Goal: Task Accomplishment & Management: Complete application form

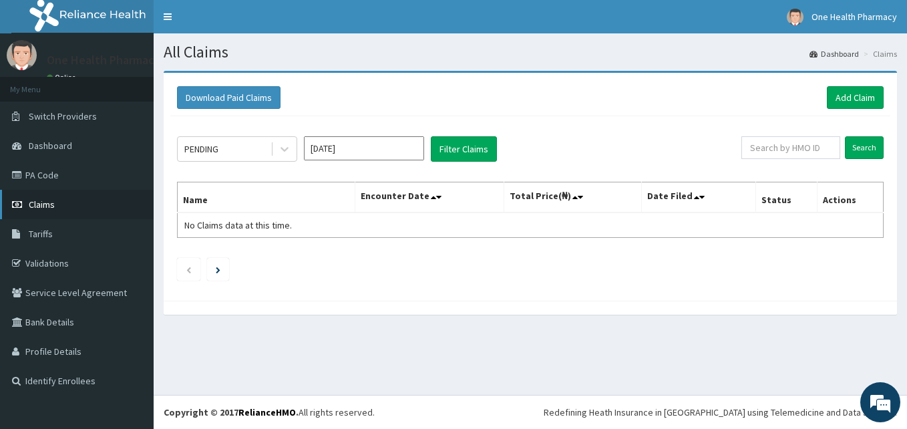
click at [97, 204] on link "Claims" at bounding box center [77, 204] width 154 height 29
click at [71, 211] on link "Claims" at bounding box center [77, 204] width 154 height 29
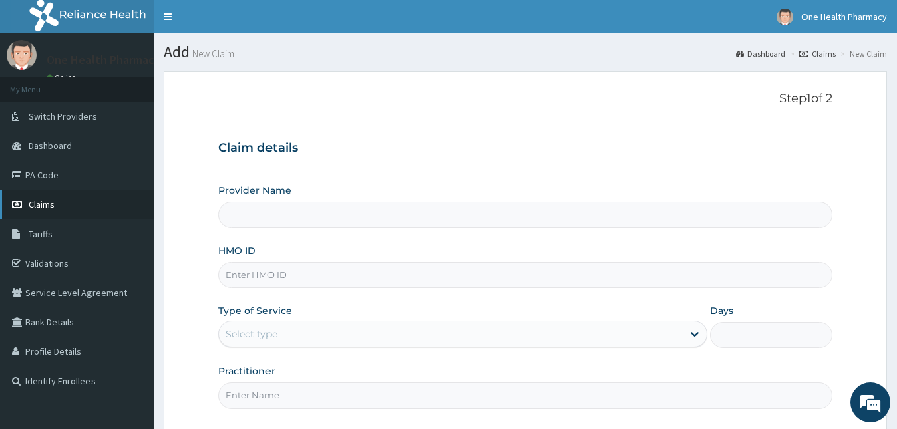
click at [48, 211] on link "Claims" at bounding box center [77, 204] width 154 height 29
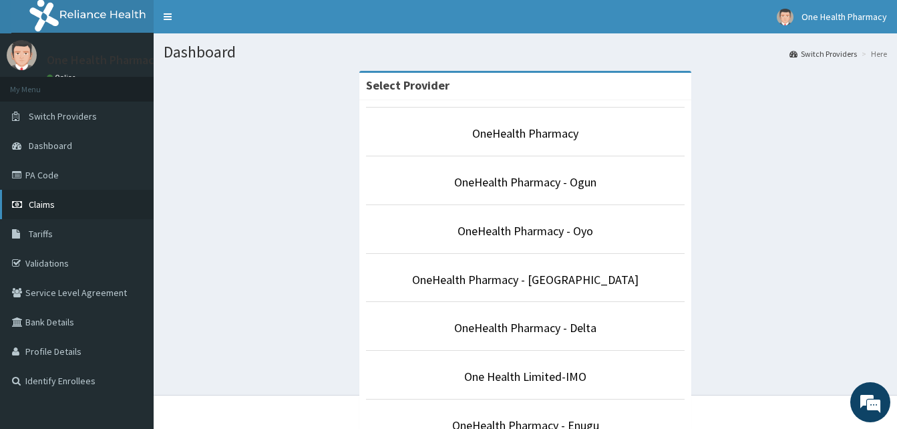
click at [93, 211] on link "Claims" at bounding box center [77, 204] width 154 height 29
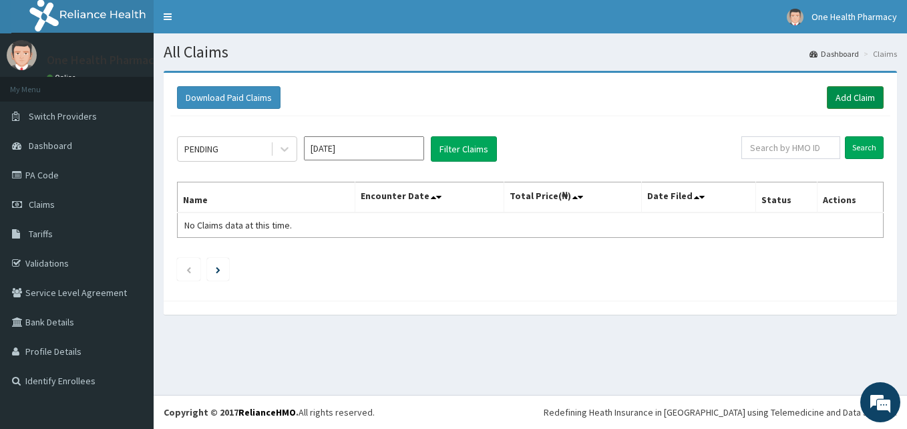
click at [848, 100] on link "Add Claim" at bounding box center [855, 97] width 57 height 23
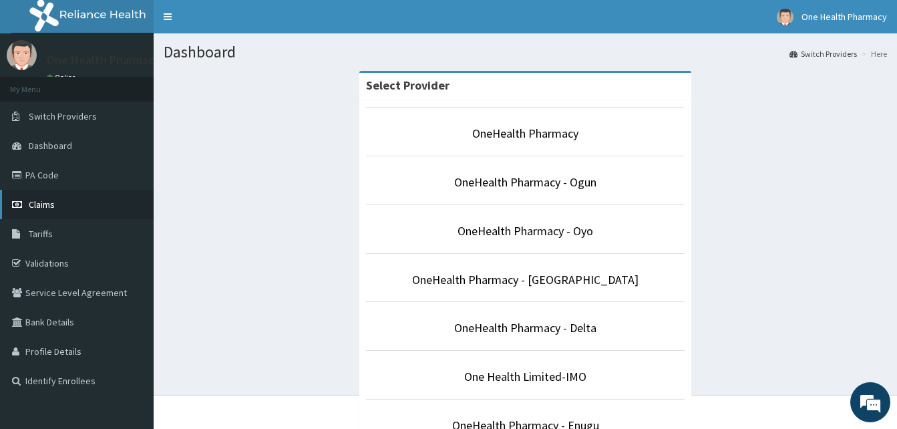
click at [81, 215] on link "Claims" at bounding box center [77, 204] width 154 height 29
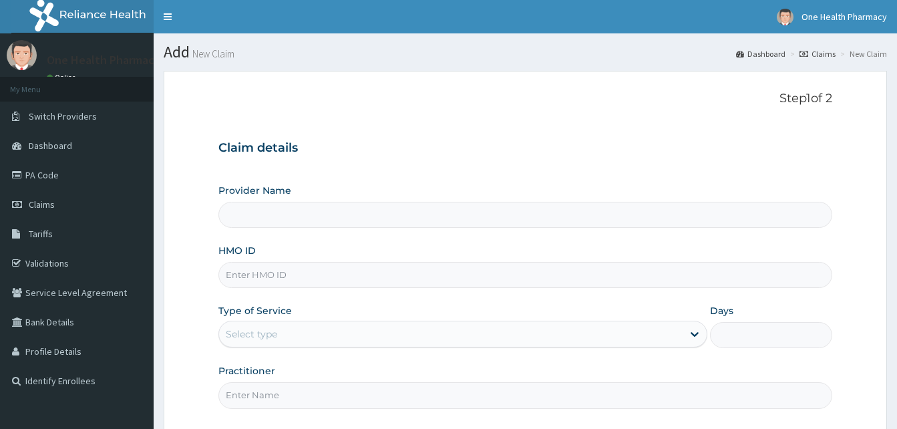
type input "OneHealth Pharmacy"
click at [271, 266] on input "HMO ID" at bounding box center [525, 275] width 614 height 26
paste input "CRW/10059/A"
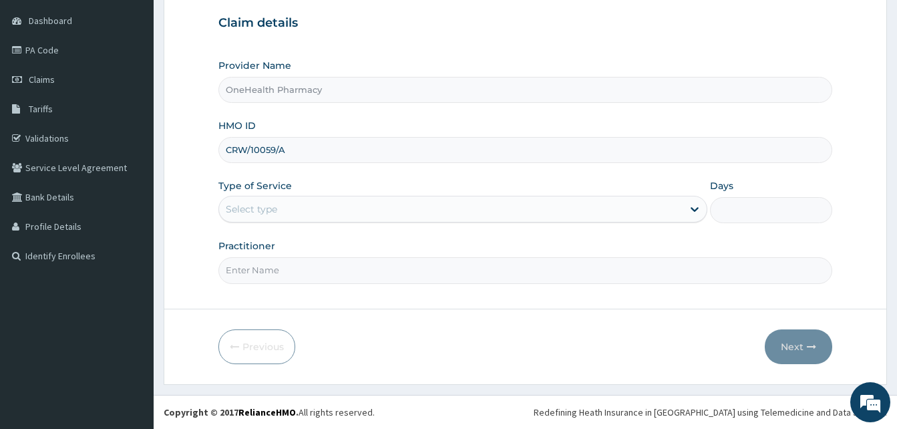
type input "CRW/10059/A"
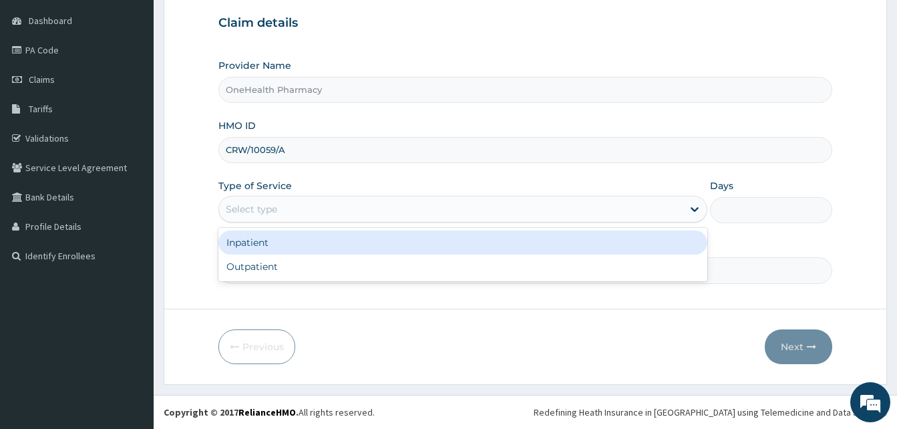
click at [431, 212] on div "Select type" at bounding box center [450, 208] width 463 height 21
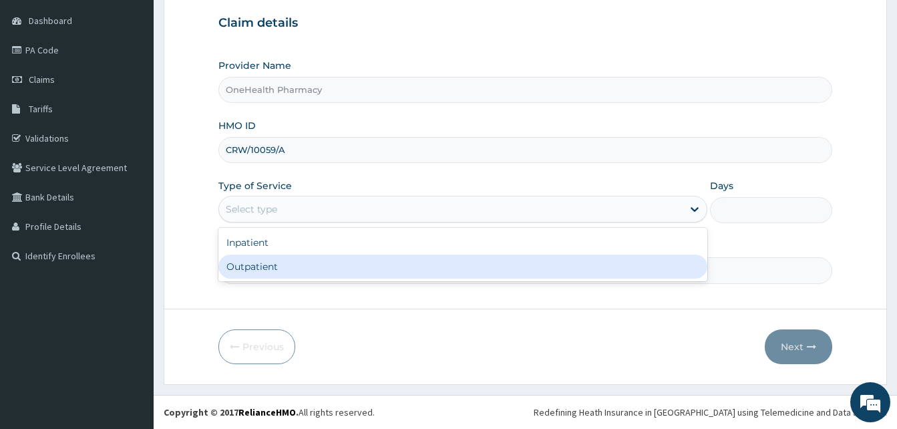
click at [419, 261] on div "Outpatient" at bounding box center [462, 266] width 489 height 24
type input "1"
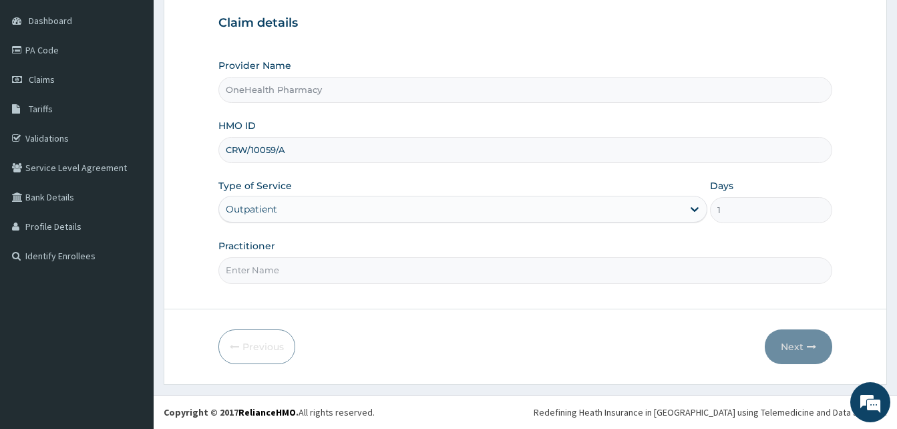
drag, startPoint x: 419, startPoint y: 261, endPoint x: 375, endPoint y: 191, distance: 82.4
click at [375, 191] on div "Provider Name OneHealth Pharmacy HMO ID CRW/10059/A Type of Service Outpatient …" at bounding box center [525, 171] width 614 height 224
type input "ONE HEALTH"
click at [784, 340] on button "Next" at bounding box center [797, 346] width 67 height 35
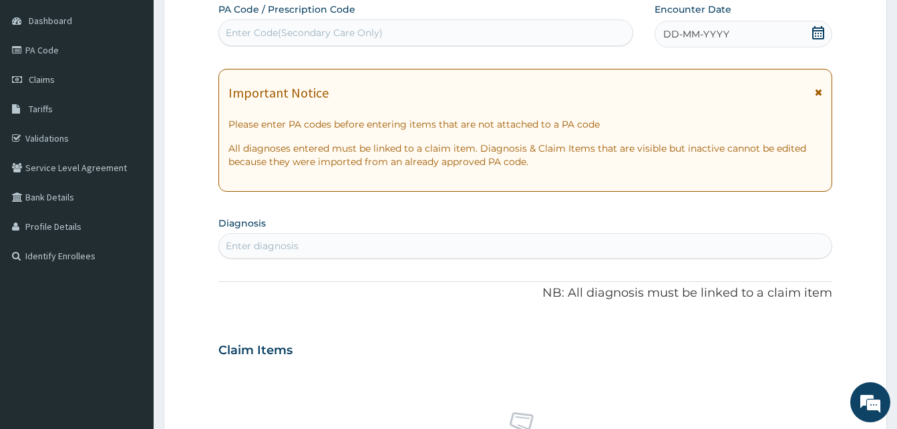
click at [753, 39] on div "DD-MM-YYYY" at bounding box center [743, 34] width 178 height 27
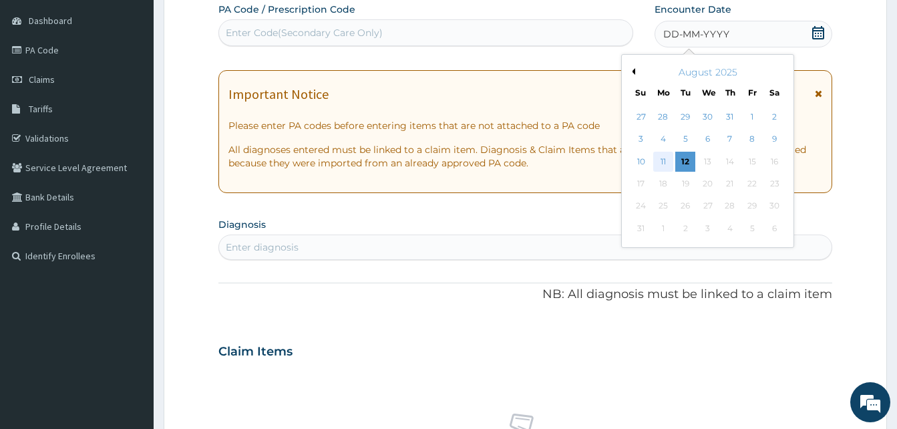
click at [664, 161] on div "11" at bounding box center [663, 162] width 20 height 20
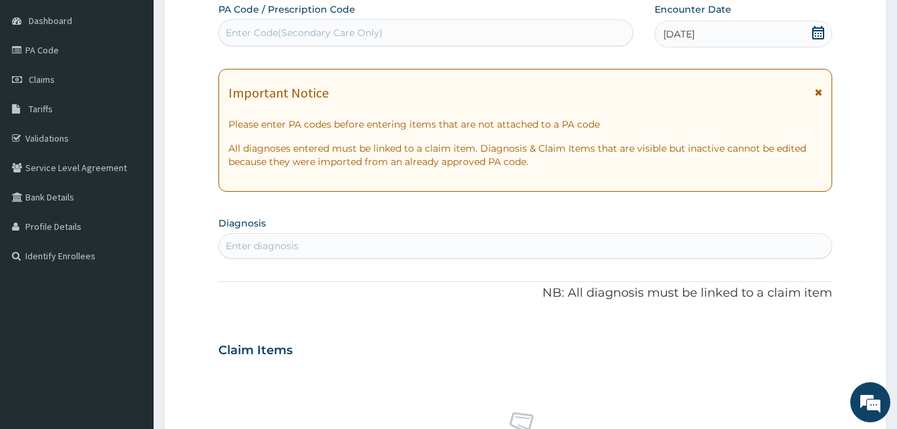
click at [419, 242] on div "Enter diagnosis" at bounding box center [525, 245] width 612 height 21
type input "cough"
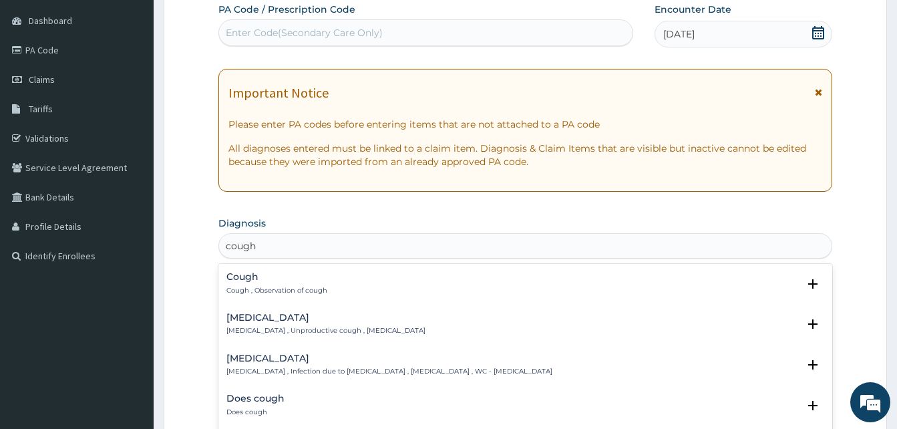
click at [330, 280] on div "Cough Cough , Observation of cough" at bounding box center [525, 283] width 598 height 23
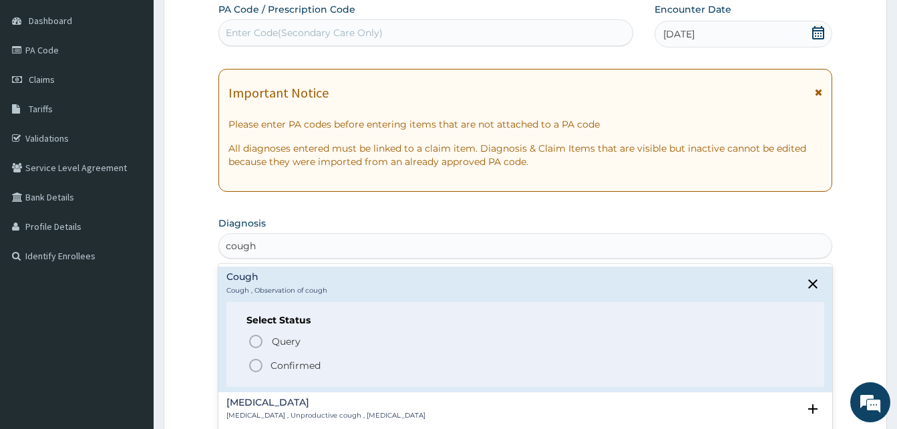
click at [338, 357] on span "Confirmed" at bounding box center [526, 365] width 556 height 16
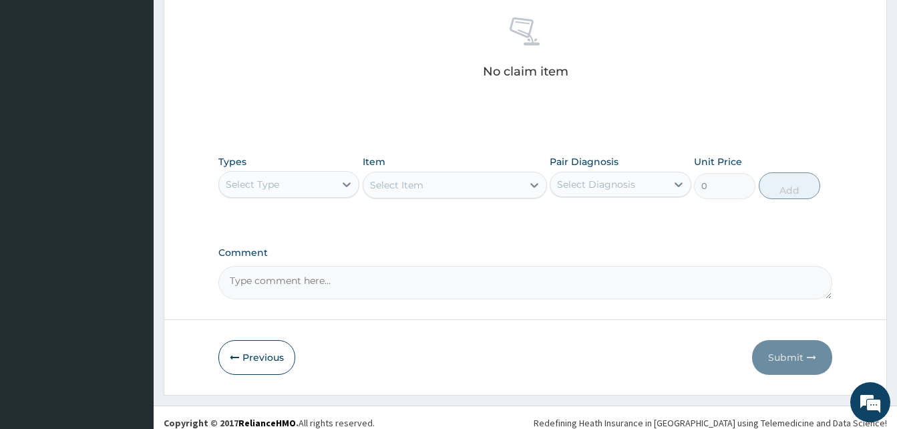
scroll to position [534, 0]
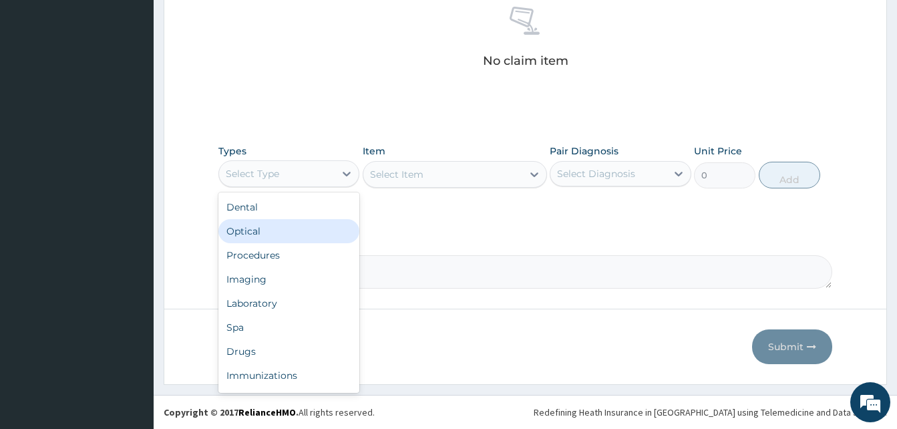
drag, startPoint x: 312, startPoint y: 179, endPoint x: 354, endPoint y: 242, distance: 75.5
click at [354, 187] on div "option Optical focused, 2 of 10. 10 results available. Use Up and Down to choos…" at bounding box center [288, 173] width 141 height 27
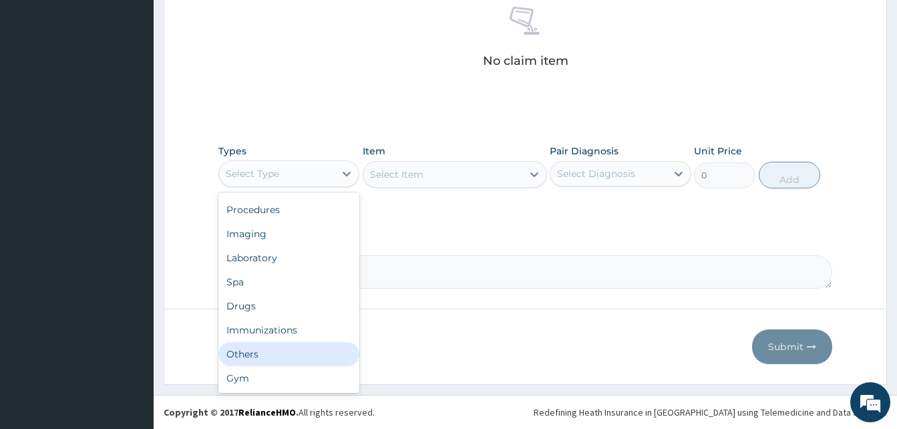
click at [288, 346] on div "Others" at bounding box center [288, 354] width 141 height 24
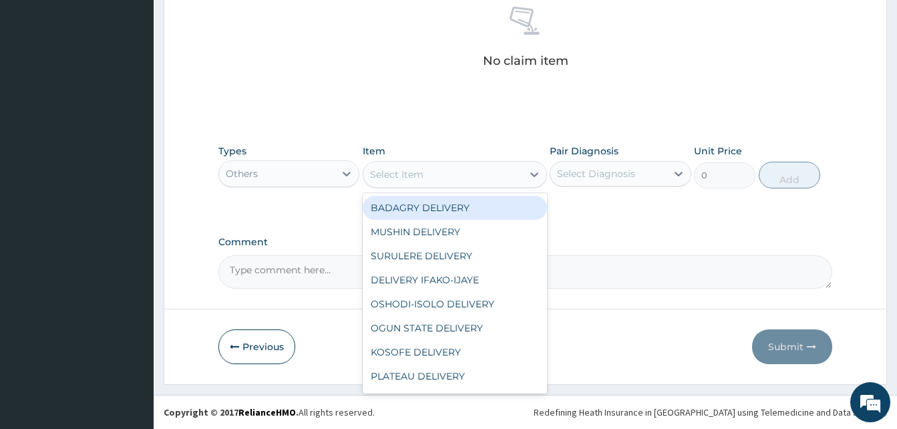
click at [427, 168] on div "Select Item" at bounding box center [442, 174] width 159 height 21
click at [495, 218] on div "BADAGRY DELIVERY" at bounding box center [455, 208] width 184 height 24
type input "3700"
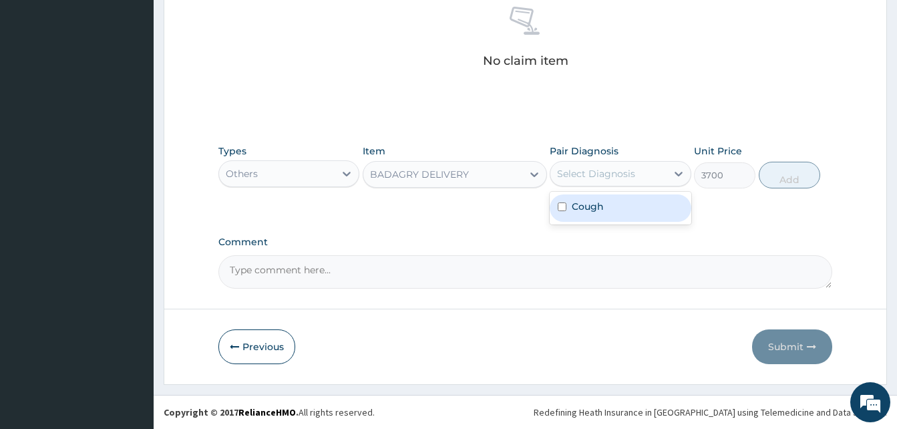
drag, startPoint x: 598, startPoint y: 186, endPoint x: 620, endPoint y: 198, distance: 24.8
click at [620, 186] on div "option Cough focused, 1 of 1. 1 result available. Use Up and Down to choose opt…" at bounding box center [619, 173] width 141 height 25
click at [620, 198] on div "Cough" at bounding box center [619, 207] width 141 height 27
checkbox input "true"
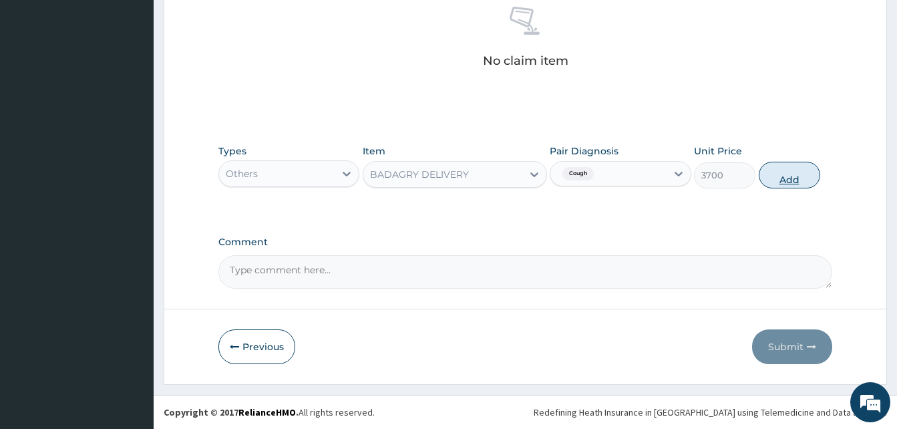
click at [774, 185] on button "Add" at bounding box center [788, 175] width 61 height 27
type input "0"
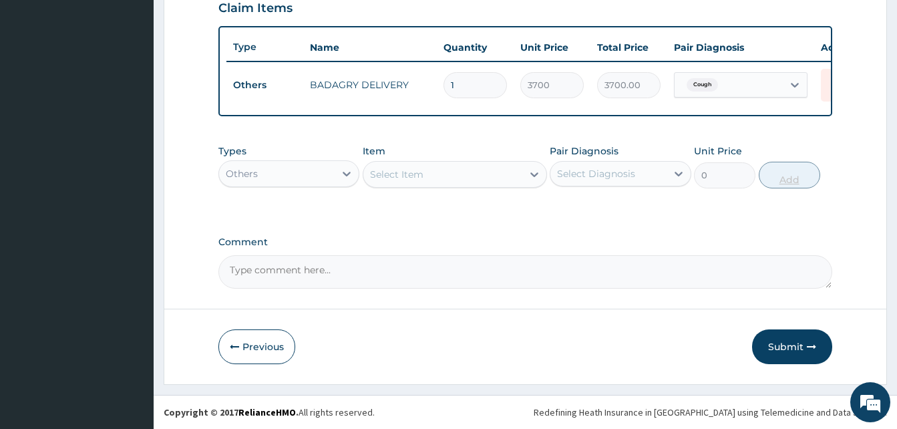
scroll to position [481, 0]
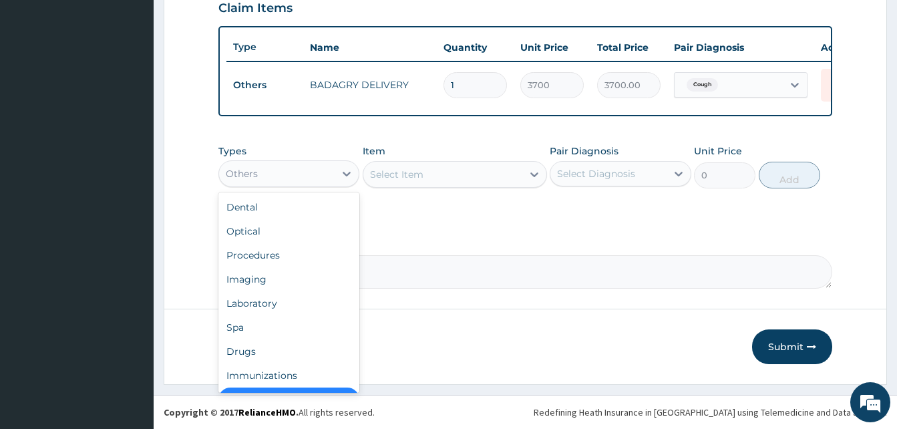
click at [318, 171] on div "Others" at bounding box center [276, 173] width 115 height 21
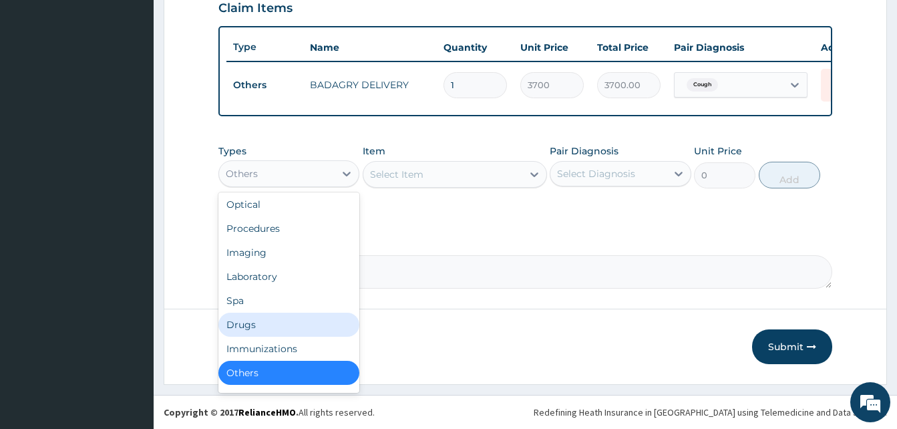
click at [306, 320] on div "Drugs" at bounding box center [288, 324] width 141 height 24
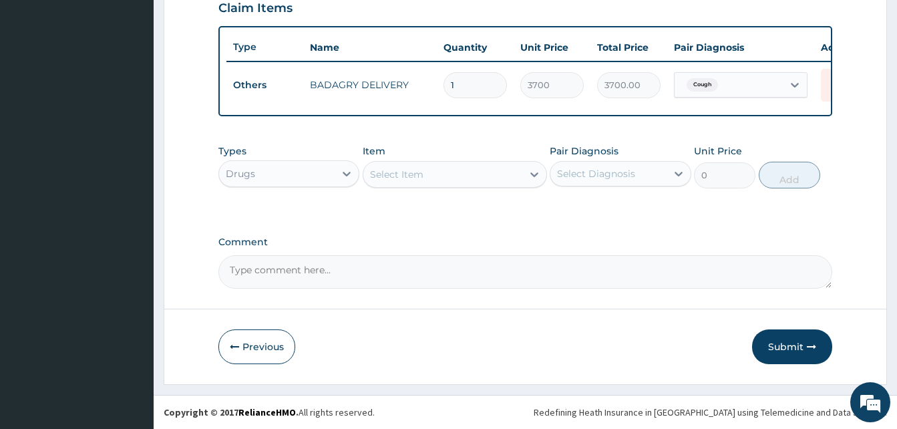
click at [447, 181] on div "Select Item" at bounding box center [442, 174] width 159 height 21
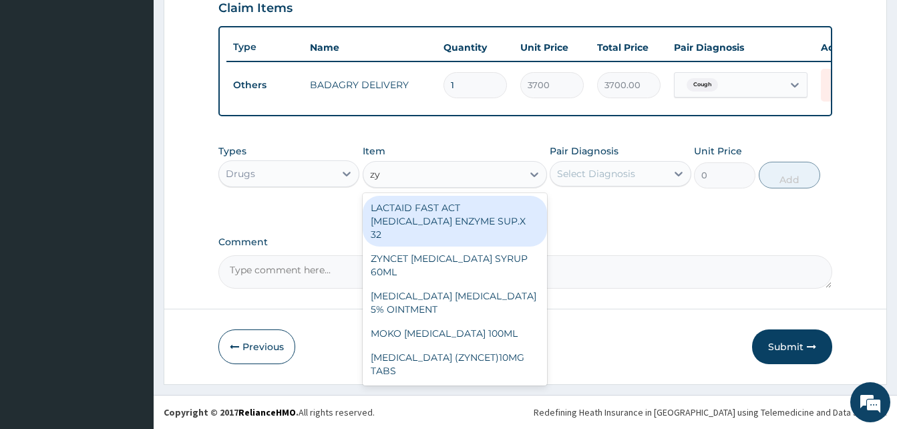
type input "zyn"
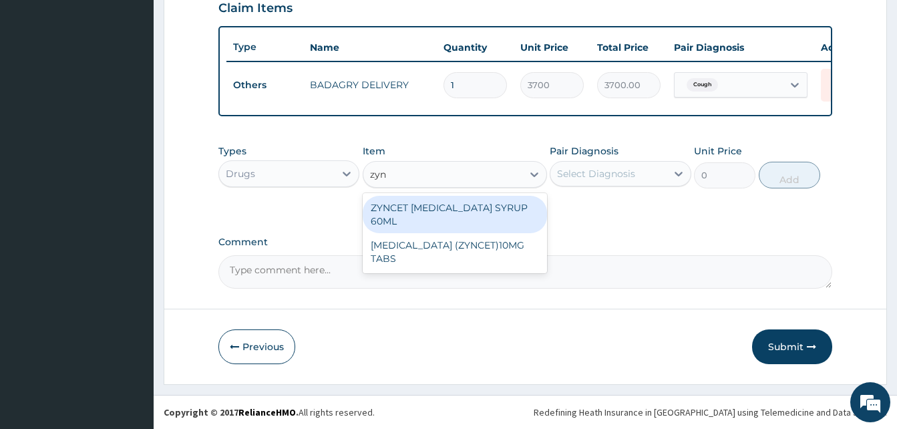
click at [507, 206] on div "ZYNCET CETIRIZINE SYRUP 60ML" at bounding box center [455, 214] width 184 height 37
type input "2240"
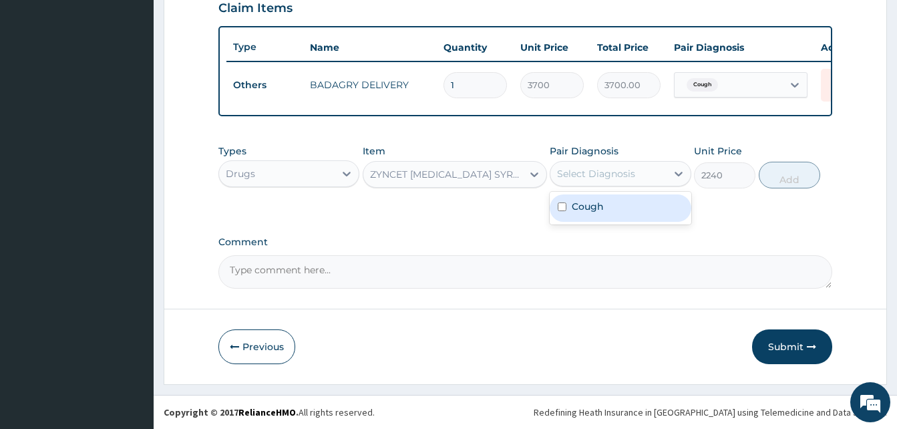
drag, startPoint x: 576, startPoint y: 178, endPoint x: 616, endPoint y: 208, distance: 50.1
click at [616, 186] on div "option Cough, selected. option Cough focused, 1 of 1. 1 result available. Use U…" at bounding box center [619, 173] width 141 height 25
click at [616, 208] on div "Cough" at bounding box center [619, 207] width 141 height 27
checkbox input "true"
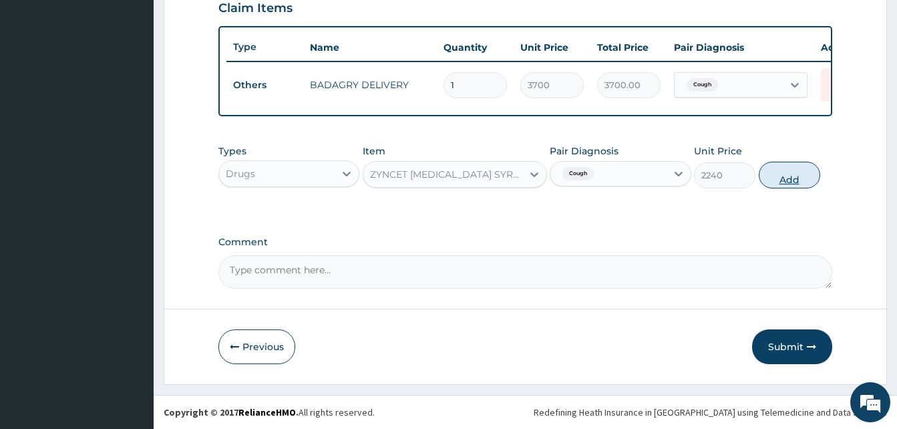
click at [783, 177] on button "Add" at bounding box center [788, 175] width 61 height 27
type input "0"
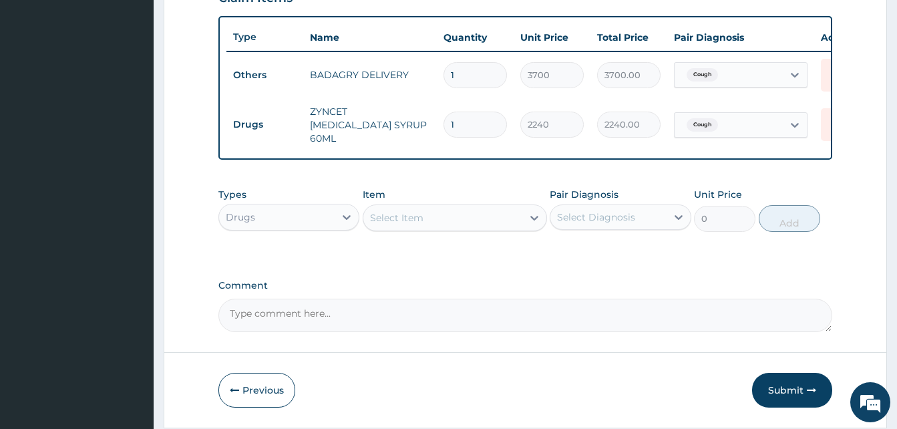
click at [456, 228] on div "Select Item" at bounding box center [442, 217] width 159 height 21
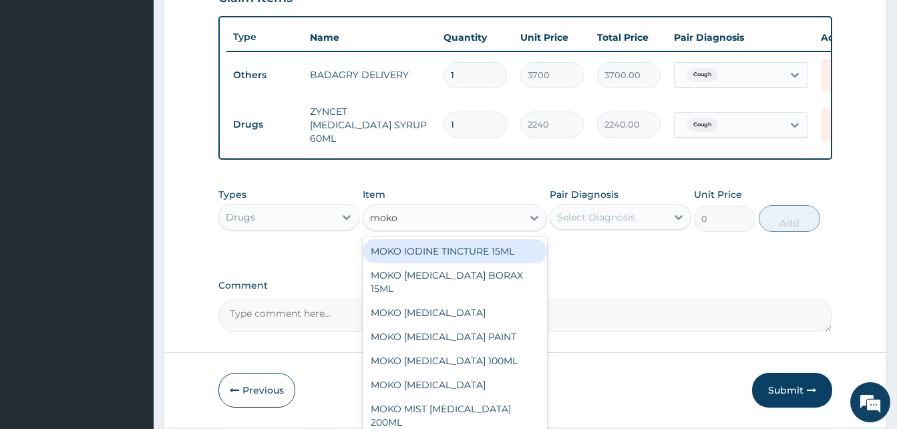
type input "moko b"
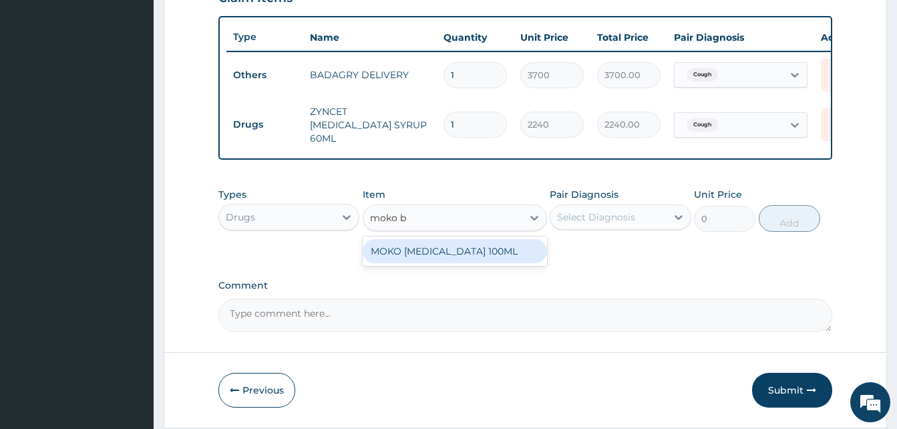
click at [489, 253] on div "MOKO BENZYL BENZOATE 100ML" at bounding box center [455, 251] width 184 height 24
type input "840"
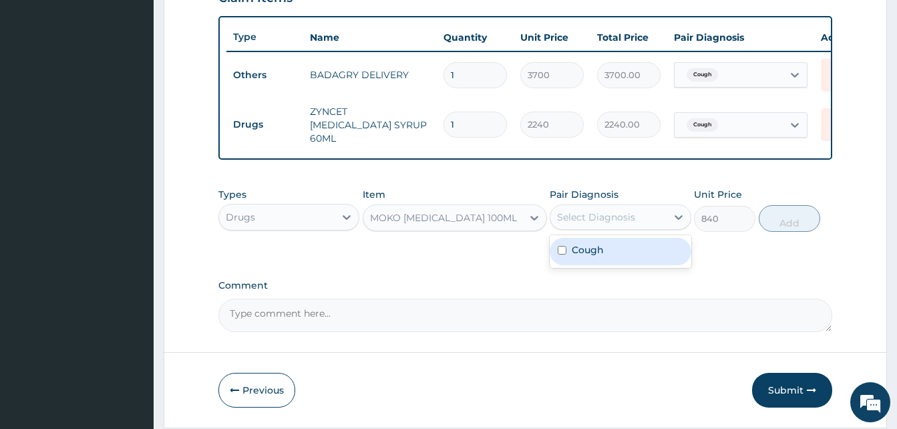
drag, startPoint x: 582, startPoint y: 229, endPoint x: 618, endPoint y: 249, distance: 41.2
click at [618, 230] on div "option Cough, selected. option Cough focused, 1 of 1. 1 result available. Use U…" at bounding box center [619, 216] width 141 height 25
click at [618, 249] on div "Cough" at bounding box center [619, 251] width 141 height 27
checkbox input "true"
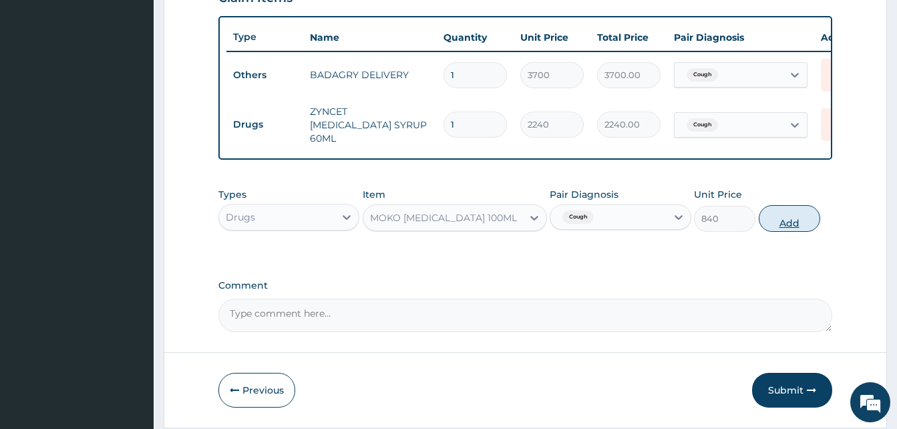
click at [787, 226] on button "Add" at bounding box center [788, 218] width 61 height 27
type input "0"
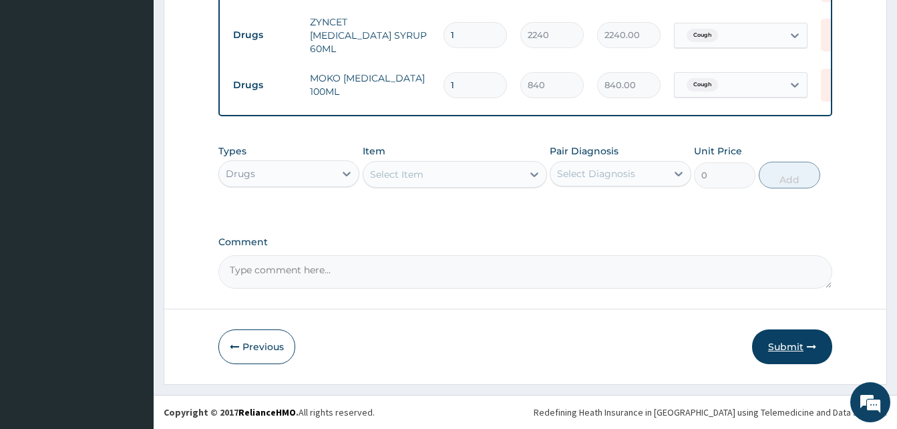
click at [811, 352] on button "Submit" at bounding box center [792, 346] width 80 height 35
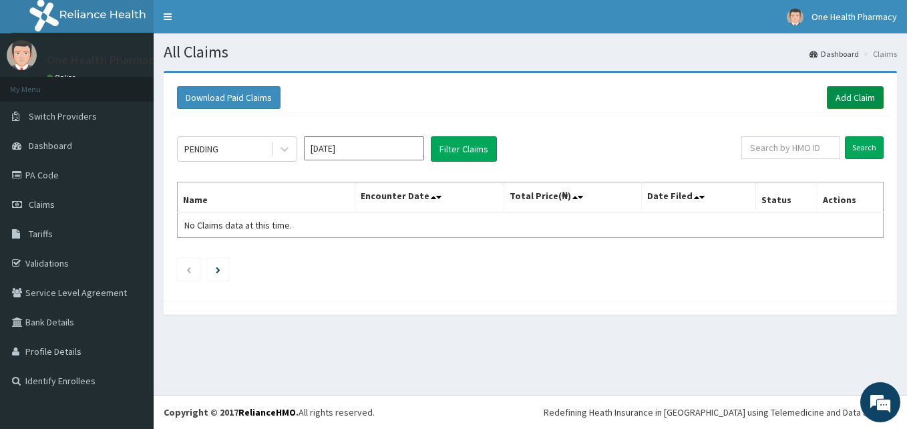
drag, startPoint x: 0, startPoint y: 0, endPoint x: 851, endPoint y: 105, distance: 857.0
click at [851, 105] on link "Add Claim" at bounding box center [855, 97] width 57 height 23
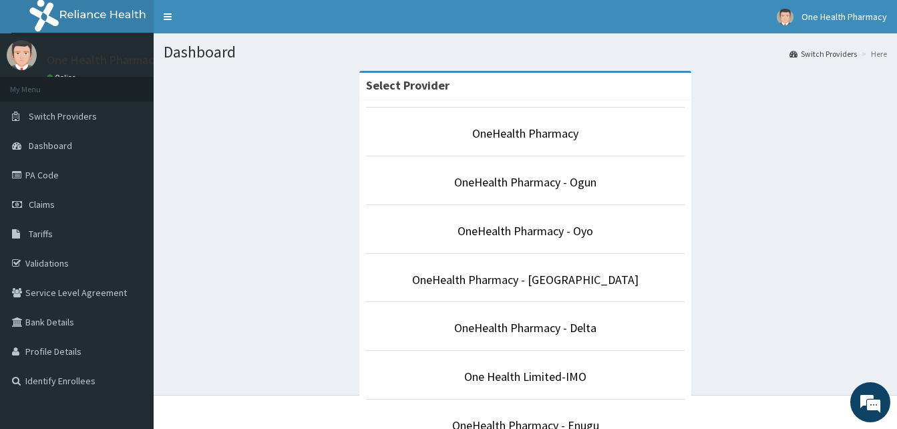
click at [66, 210] on link "Claims" at bounding box center [77, 204] width 154 height 29
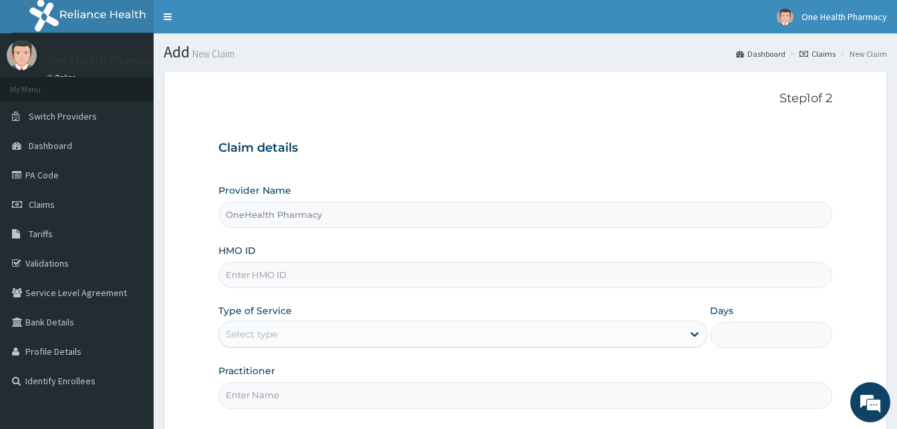
click at [311, 272] on input "HMO ID" at bounding box center [525, 275] width 614 height 26
paste input "CCG/10101/A"
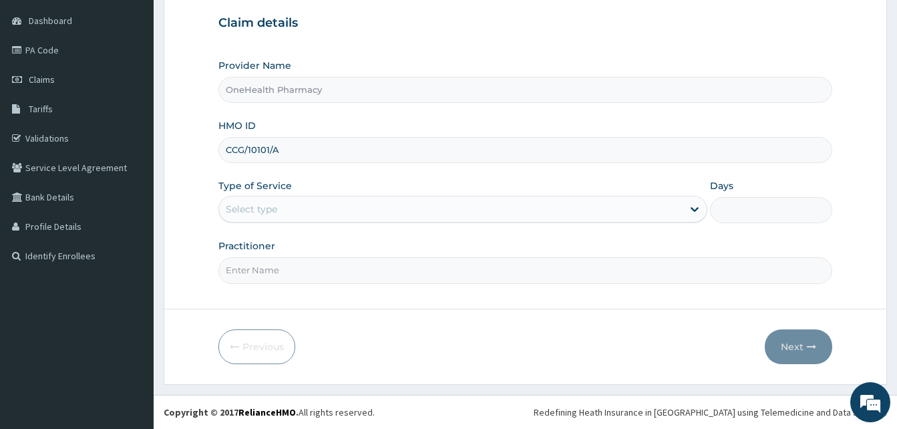
type input "CCG/10101/A"
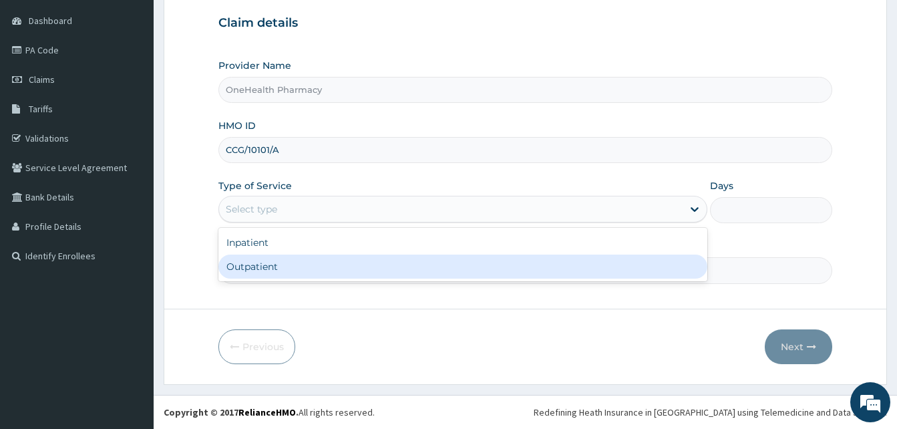
drag, startPoint x: 468, startPoint y: 219, endPoint x: 436, endPoint y: 268, distance: 58.3
click at [436, 222] on div "option Outpatient focused, 2 of 2. 2 results available. Use Up and Down to choo…" at bounding box center [462, 209] width 489 height 27
click at [436, 268] on div "Outpatient" at bounding box center [462, 266] width 489 height 24
type input "1"
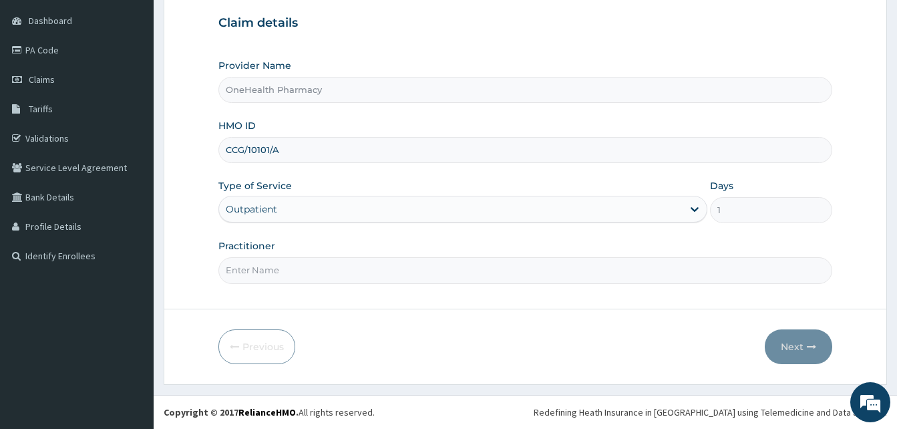
drag, startPoint x: 436, startPoint y: 268, endPoint x: 386, endPoint y: 188, distance: 94.5
click at [386, 188] on div "Provider Name OneHealth Pharmacy HMO ID CCG/10101/A Type of Service Outpatient …" at bounding box center [525, 171] width 614 height 224
type input "ONE HEALTH"
click at [807, 351] on button "Next" at bounding box center [797, 346] width 67 height 35
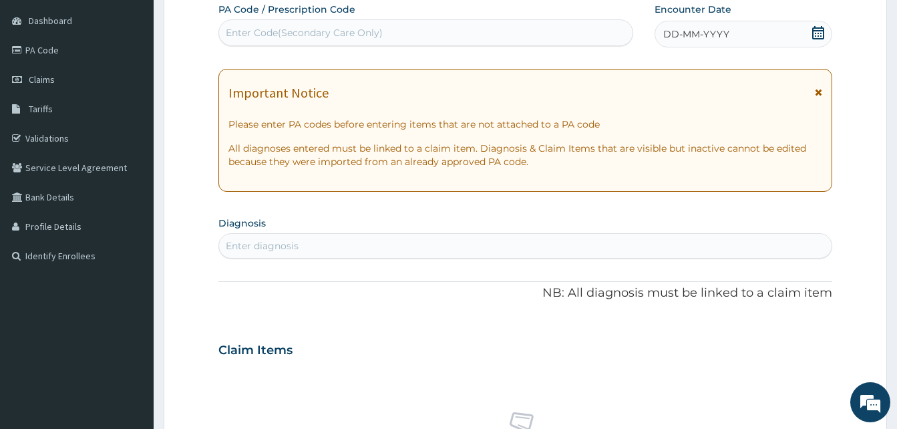
click at [758, 33] on div "DD-MM-YYYY" at bounding box center [743, 34] width 178 height 27
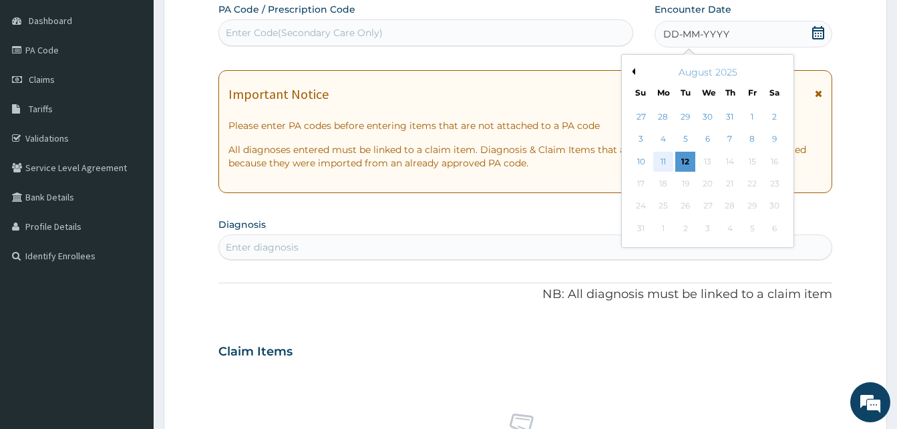
click at [654, 160] on div "11" at bounding box center [663, 162] width 20 height 20
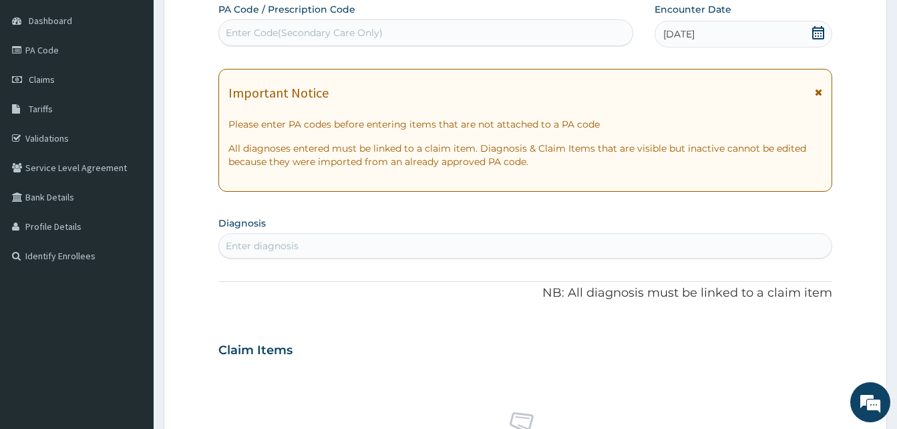
click at [425, 244] on div "Enter diagnosis" at bounding box center [525, 245] width 612 height 21
type input "malari"
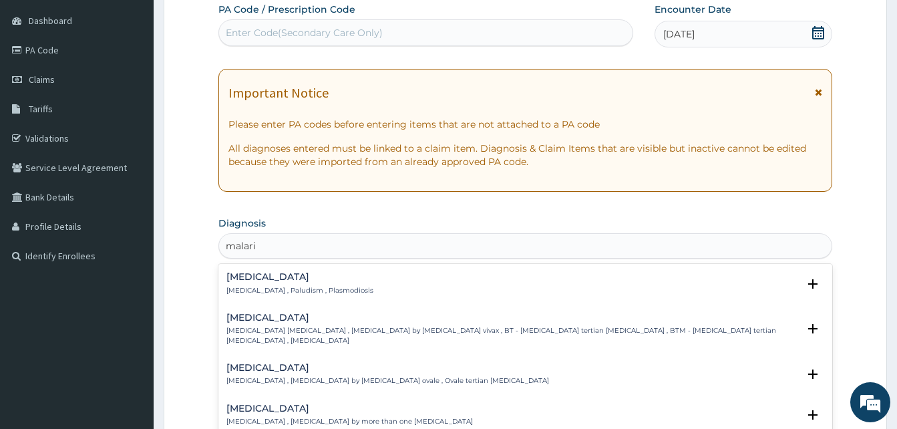
click at [330, 286] on p "Malaria , Paludism , Plasmodiosis" at bounding box center [299, 290] width 147 height 9
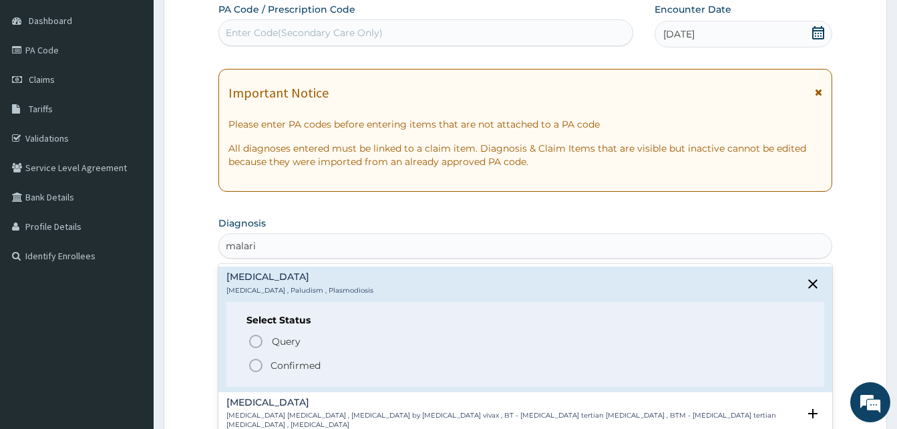
click at [359, 369] on span "Confirmed" at bounding box center [526, 365] width 556 height 16
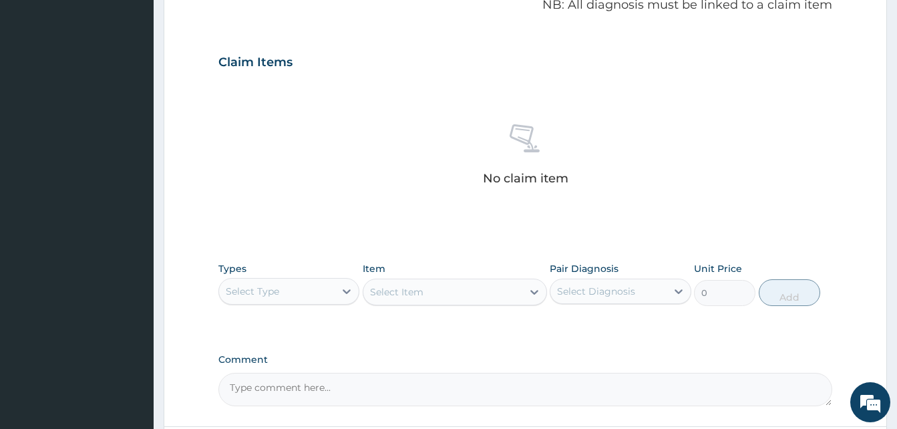
scroll to position [534, 0]
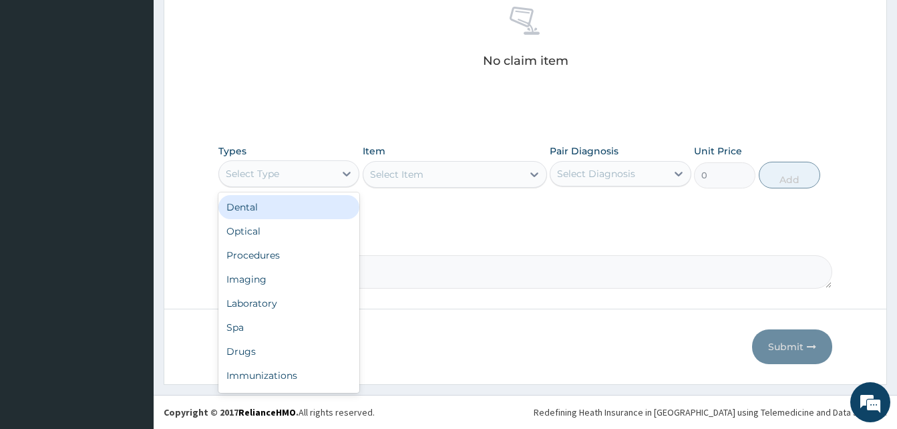
click at [333, 174] on div "Select Type" at bounding box center [276, 173] width 115 height 21
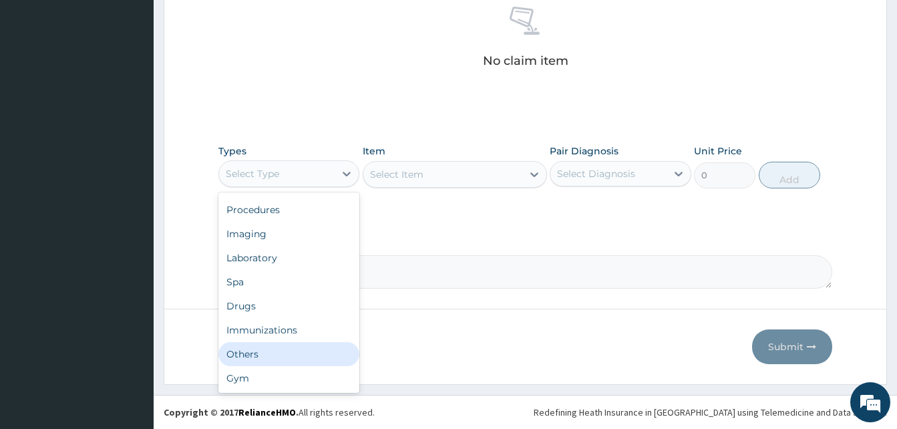
click at [290, 353] on div "Others" at bounding box center [288, 354] width 141 height 24
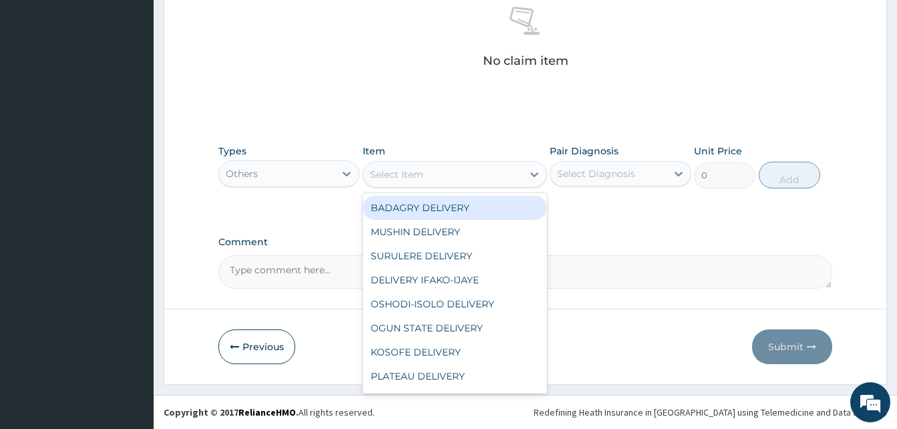
click at [440, 167] on div "Select Item" at bounding box center [442, 174] width 159 height 21
click at [479, 203] on div "BADAGRY DELIVERY" at bounding box center [455, 208] width 184 height 24
type input "3700"
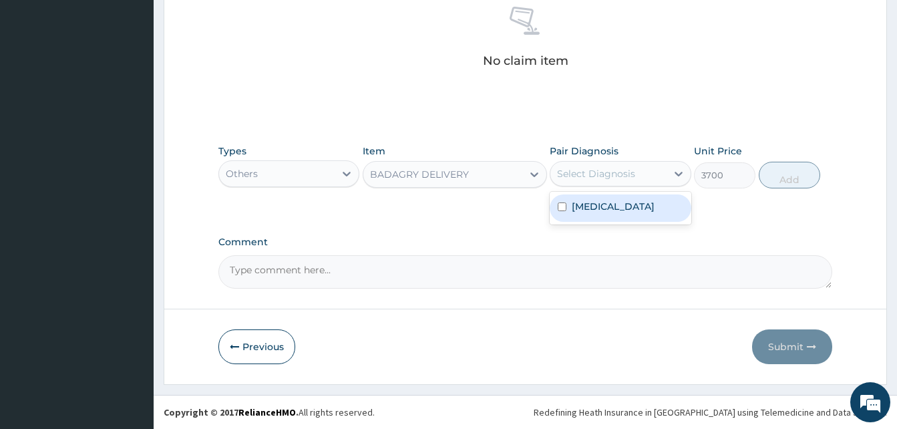
click at [588, 180] on div "Select Diagnosis" at bounding box center [607, 173] width 115 height 21
click at [616, 204] on div "Malaria" at bounding box center [619, 207] width 141 height 27
checkbox input "true"
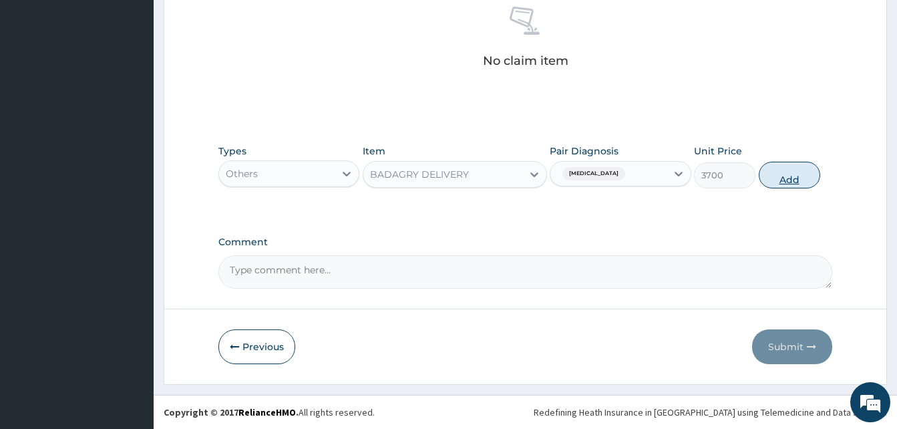
click at [795, 176] on button "Add" at bounding box center [788, 175] width 61 height 27
type input "0"
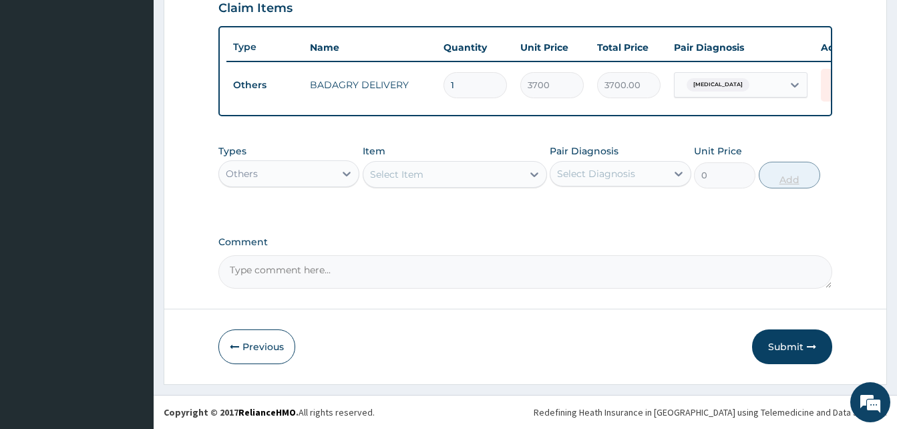
scroll to position [481, 0]
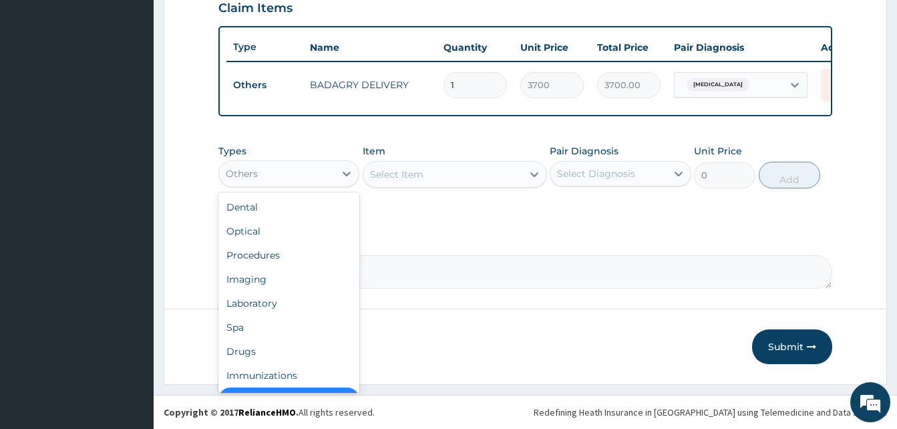
click at [321, 180] on div "Others" at bounding box center [276, 173] width 115 height 21
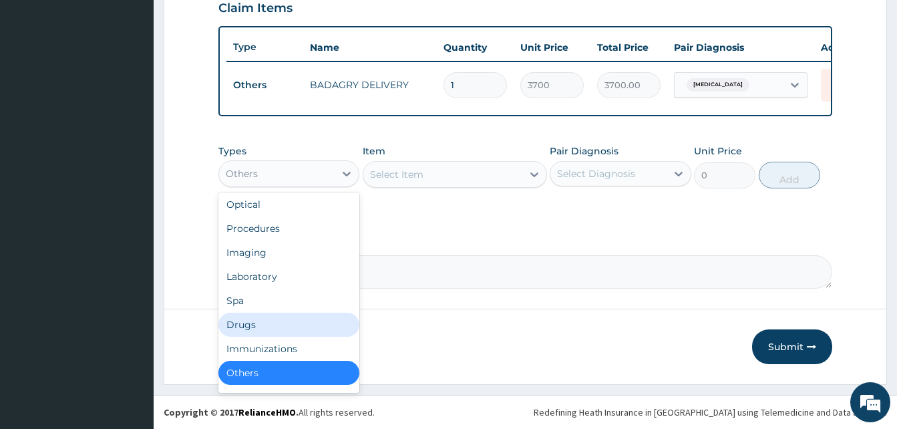
click at [275, 323] on div "Drugs" at bounding box center [288, 324] width 141 height 24
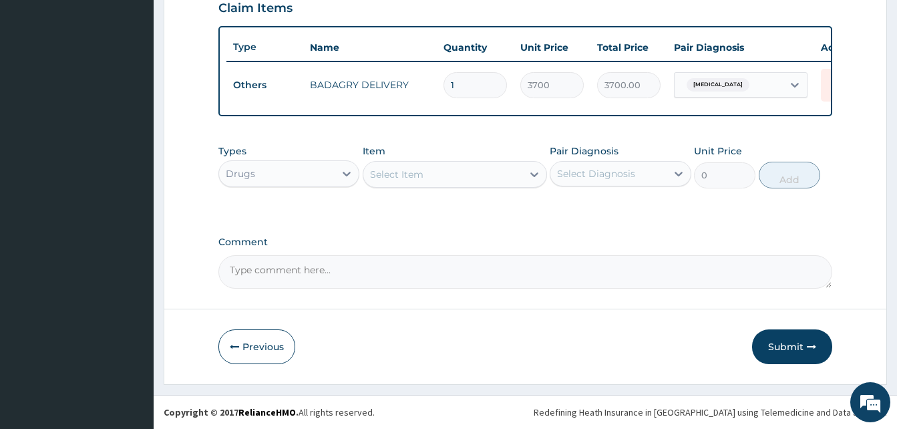
click at [441, 172] on div "Select Item" at bounding box center [442, 174] width 159 height 21
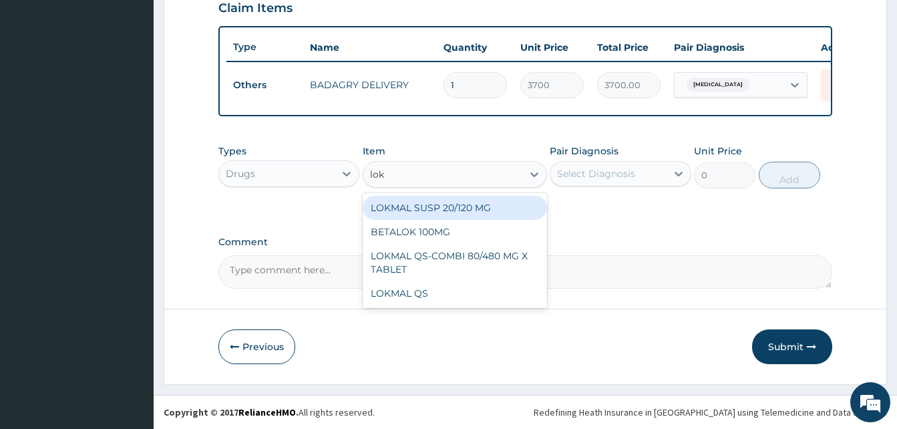
type input "lokm"
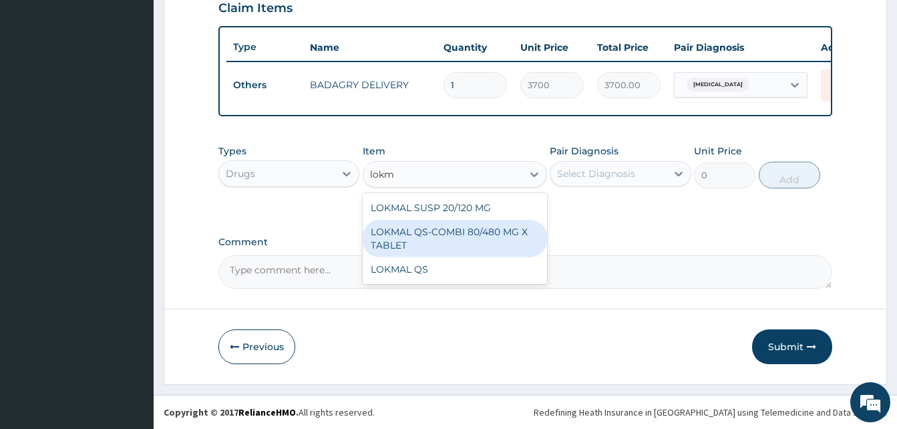
click at [487, 232] on div "LOKMAL QS-COMBI 80/480 MG X TABLET" at bounding box center [455, 238] width 184 height 37
type input "245"
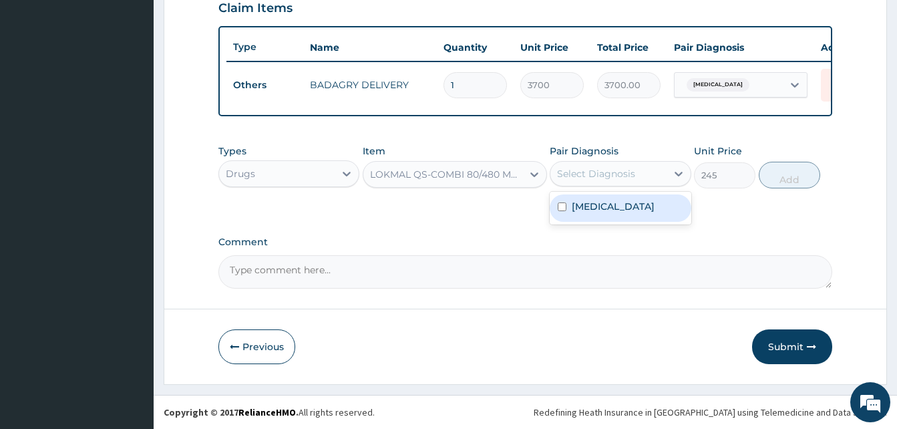
click at [587, 178] on div "Select Diagnosis" at bounding box center [596, 173] width 78 height 13
click at [617, 205] on div "Malaria" at bounding box center [619, 207] width 141 height 27
checkbox input "true"
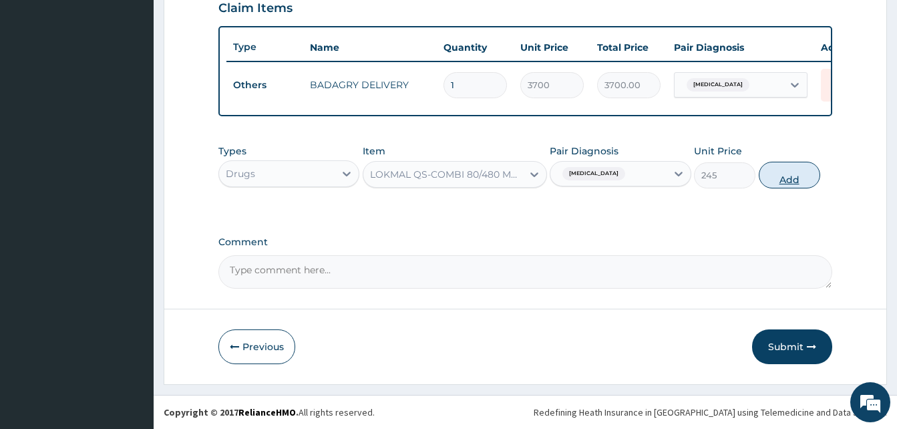
click at [792, 179] on button "Add" at bounding box center [788, 175] width 61 height 27
type input "0"
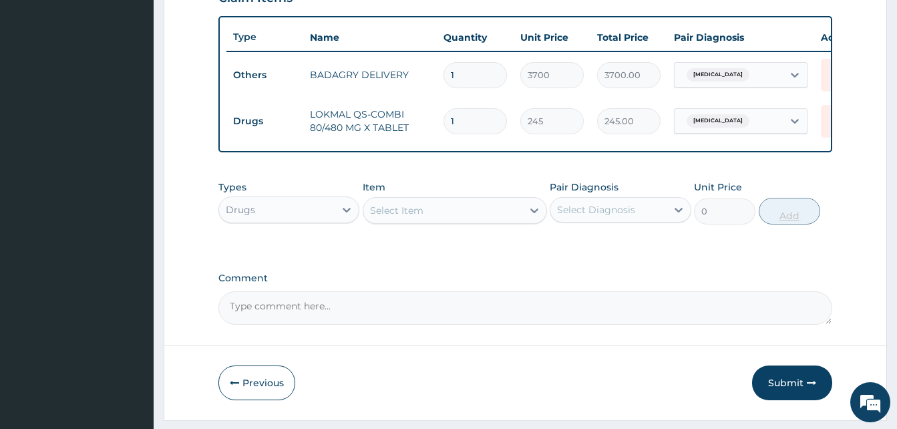
click at [482, 119] on input "1" at bounding box center [474, 121] width 63 height 26
type input "0.00"
type input "6"
type input "1470.00"
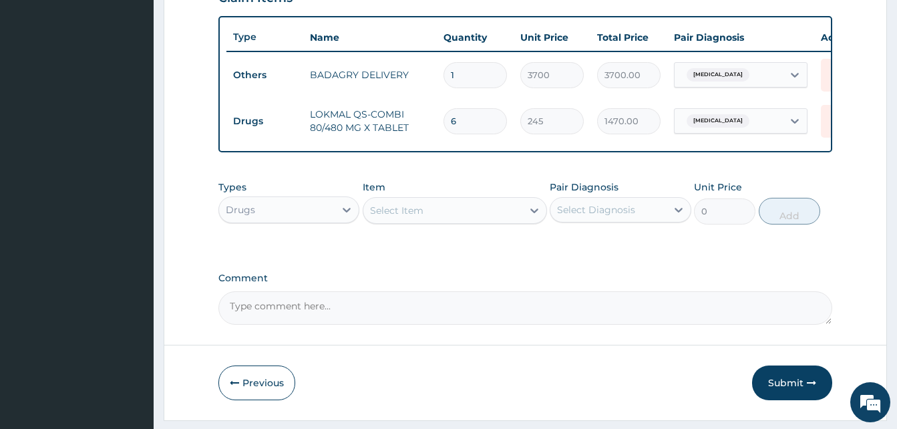
type input "6"
click at [455, 221] on div "Select Item" at bounding box center [442, 210] width 159 height 21
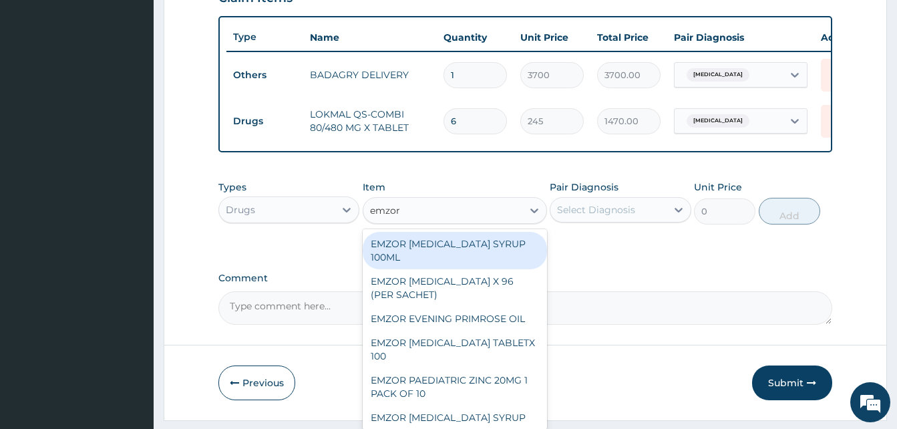
type input "emzor par"
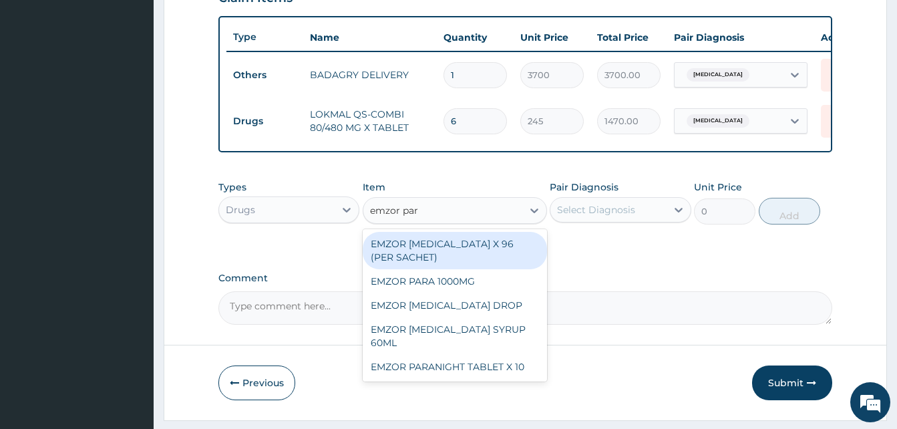
click at [465, 250] on div "EMZOR PARACETAMOL X 96 (PER SACHET)" at bounding box center [455, 250] width 184 height 37
type input "17.5"
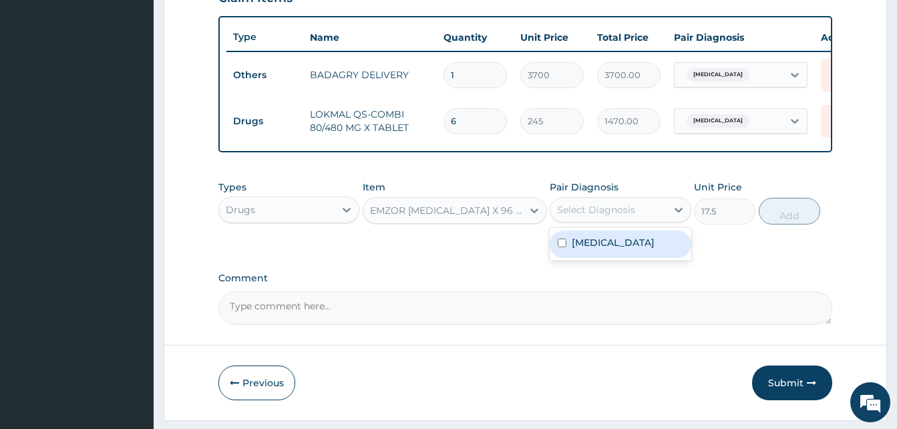
drag, startPoint x: 582, startPoint y: 215, endPoint x: 600, endPoint y: 256, distance: 44.9
click at [600, 222] on div "option Malaria, selected. option Malaria focused, 1 of 1. 1 result available. U…" at bounding box center [619, 209] width 141 height 25
click at [600, 249] on label "Malaria" at bounding box center [612, 242] width 83 height 13
checkbox input "true"
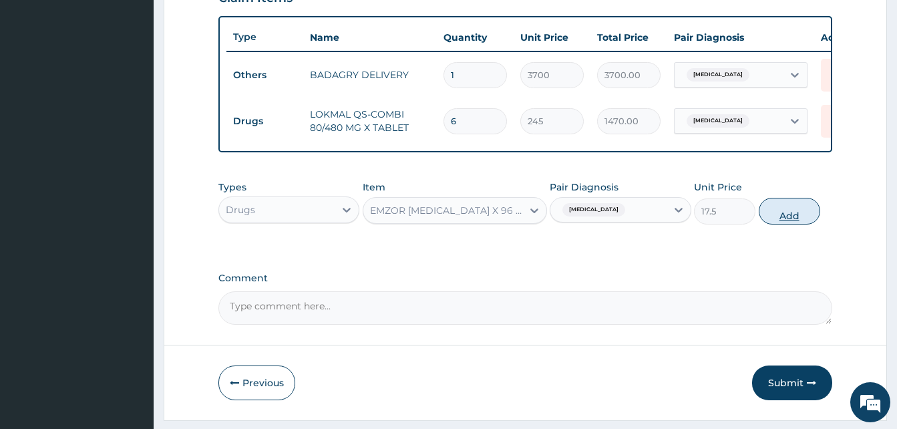
click at [785, 223] on button "Add" at bounding box center [788, 211] width 61 height 27
type input "0"
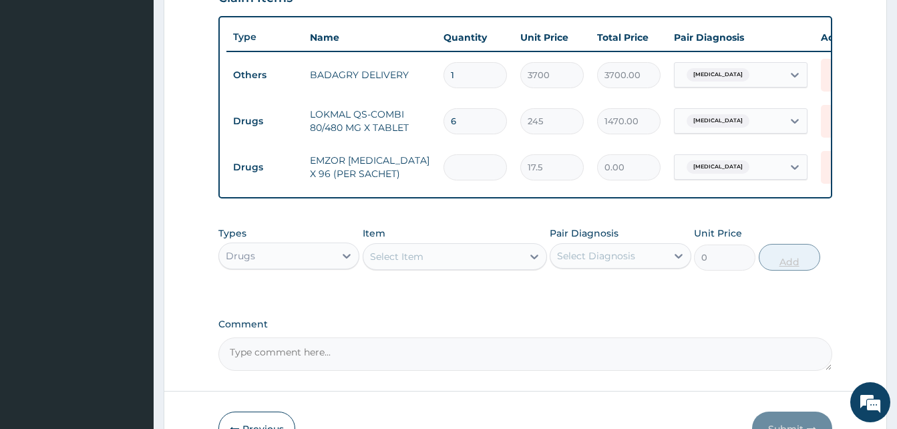
type input "3"
type input "52.50"
type input "36"
type input "630.00"
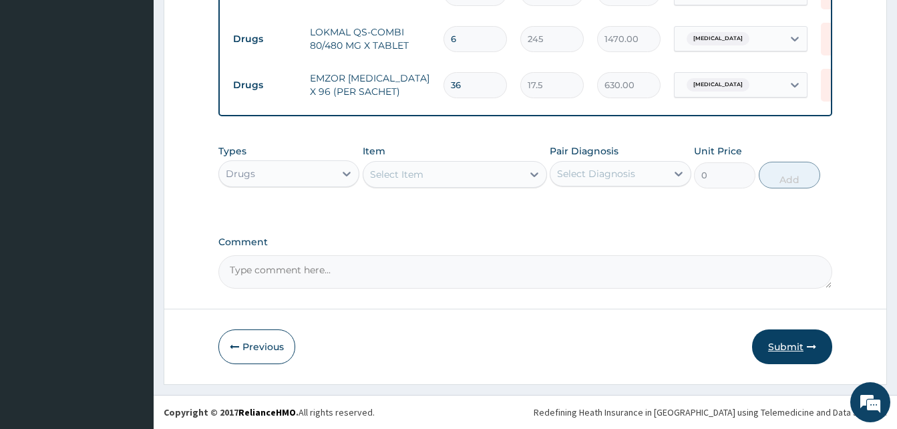
type input "36"
click at [785, 348] on button "Submit" at bounding box center [792, 346] width 80 height 35
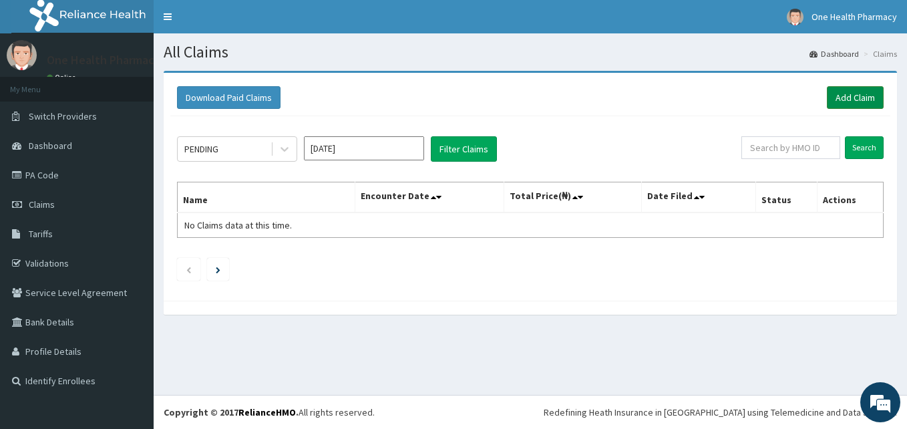
click at [834, 98] on link "Add Claim" at bounding box center [855, 97] width 57 height 23
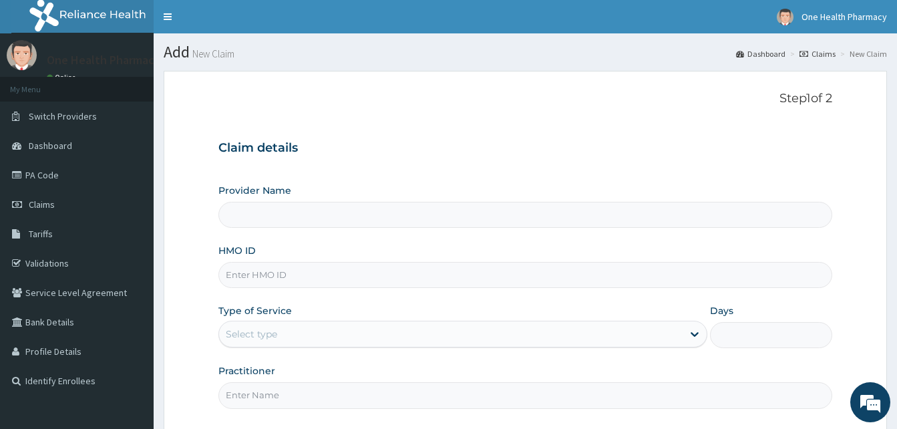
type input "OneHealth Pharmacy"
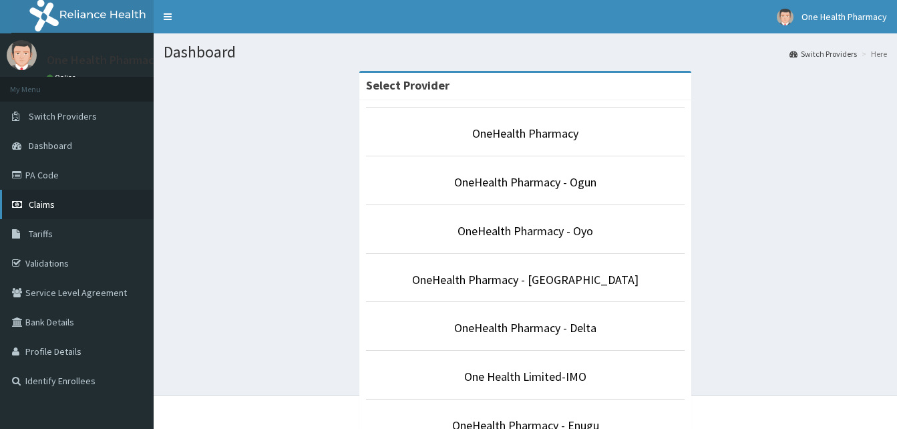
click at [69, 200] on link "Claims" at bounding box center [77, 204] width 154 height 29
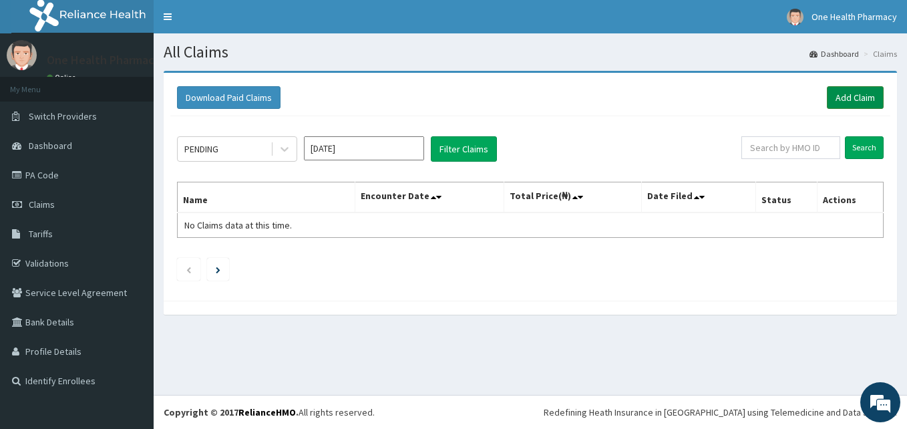
click at [839, 102] on link "Add Claim" at bounding box center [855, 97] width 57 height 23
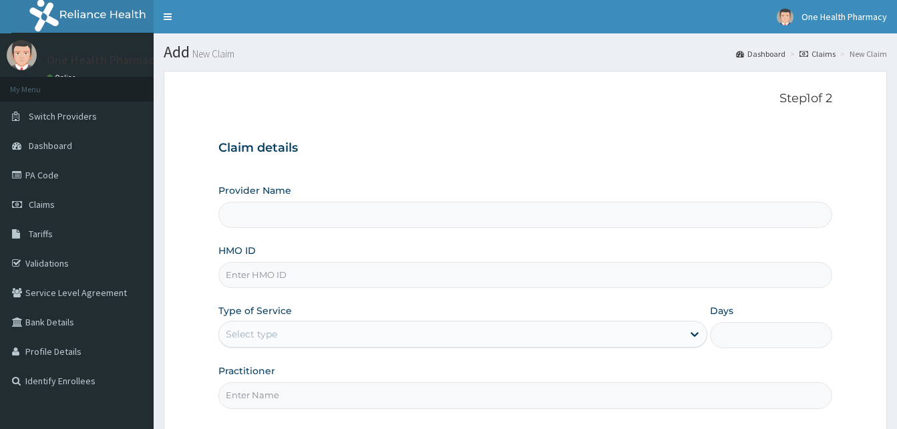
type input "OneHealth Pharmacy"
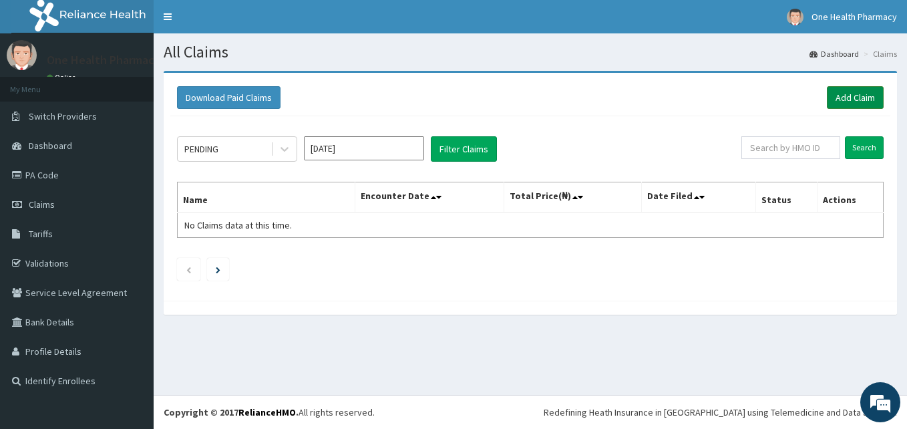
click at [843, 99] on link "Add Claim" at bounding box center [855, 97] width 57 height 23
